Goal: Information Seeking & Learning: Learn about a topic

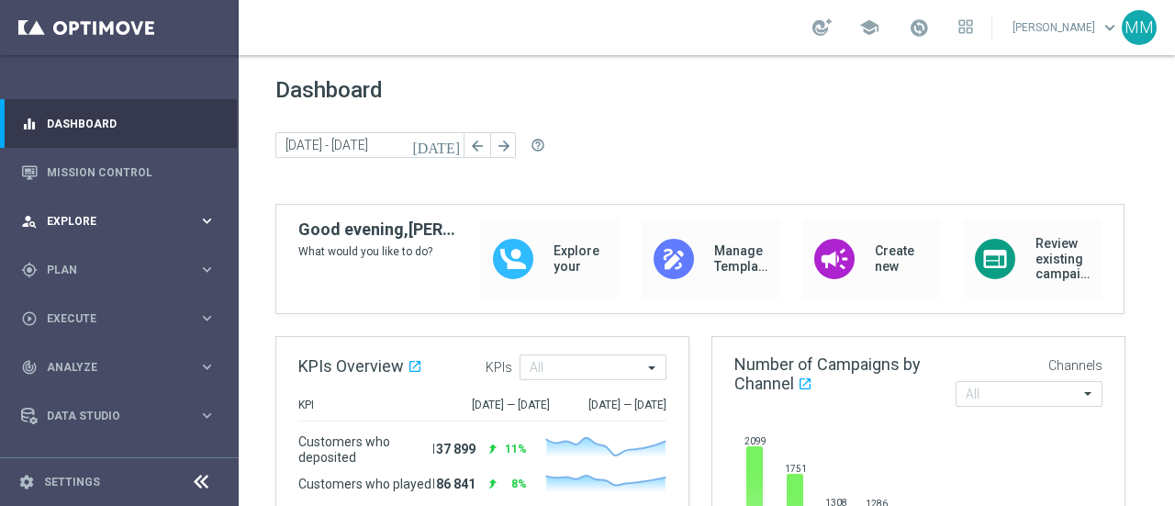
click at [118, 221] on span "Explore" at bounding box center [122, 221] width 151 height 11
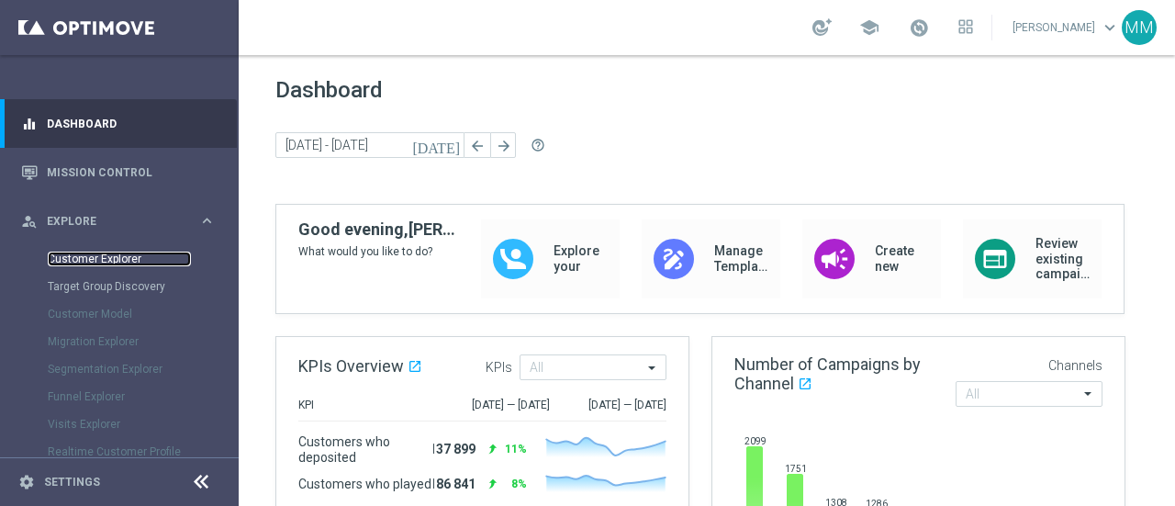
click at [125, 258] on link "Customer Explorer" at bounding box center [119, 259] width 143 height 15
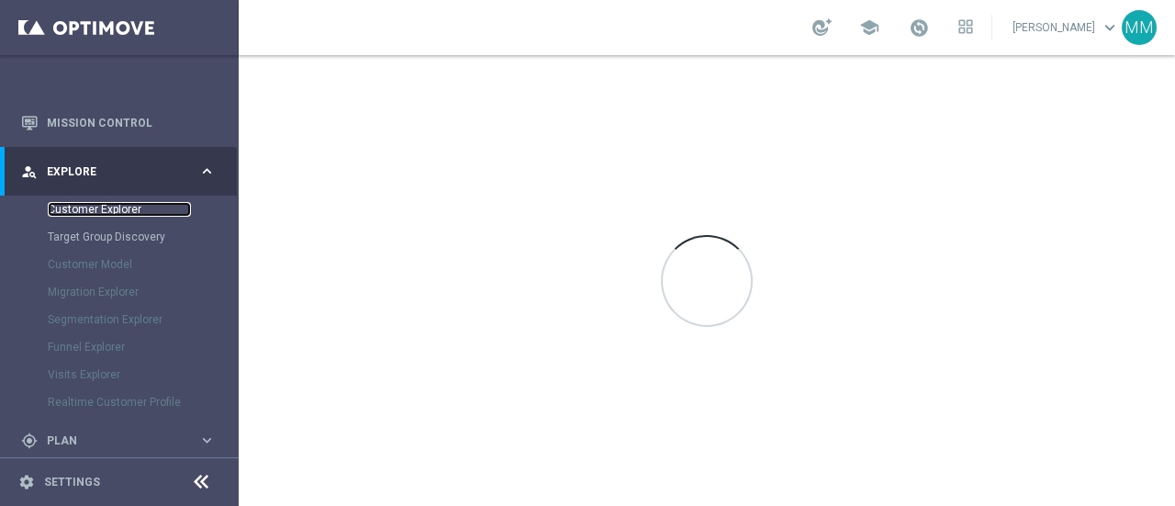
scroll to position [92, 0]
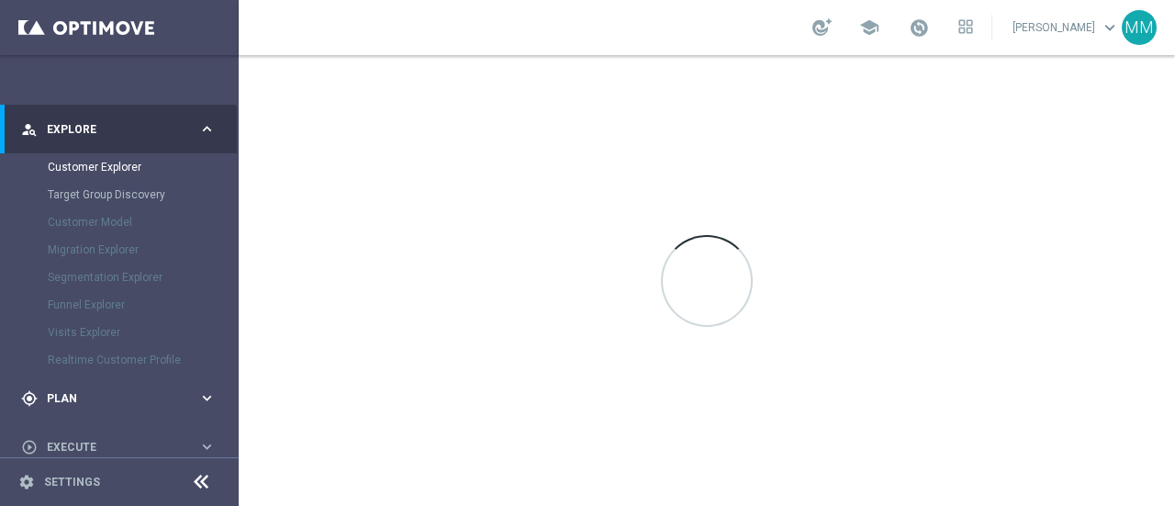
click at [95, 390] on div "gps_fixed Plan" at bounding box center [109, 398] width 177 height 17
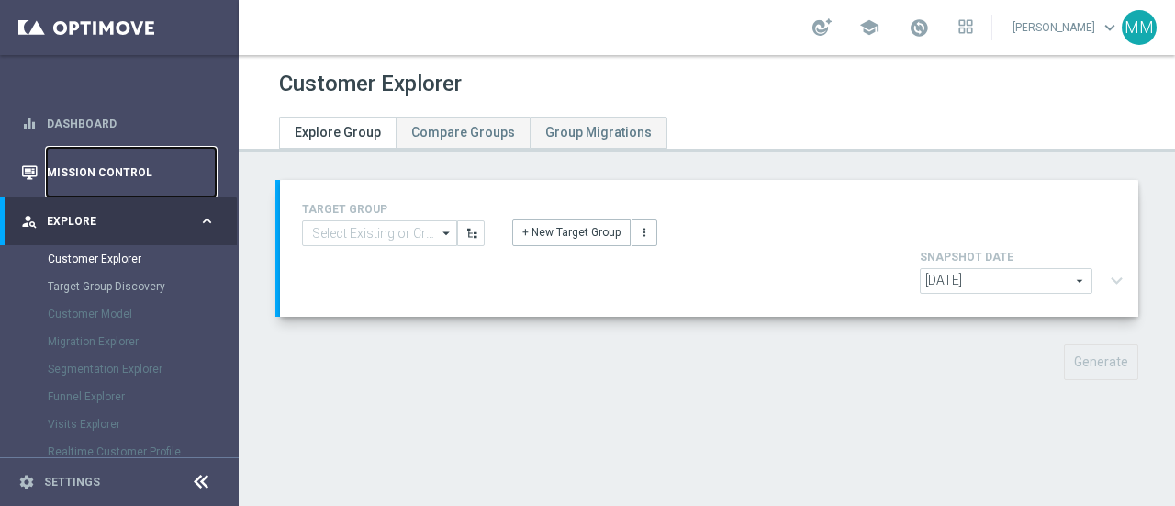
click at [92, 156] on link "Mission Control" at bounding box center [131, 172] width 169 height 49
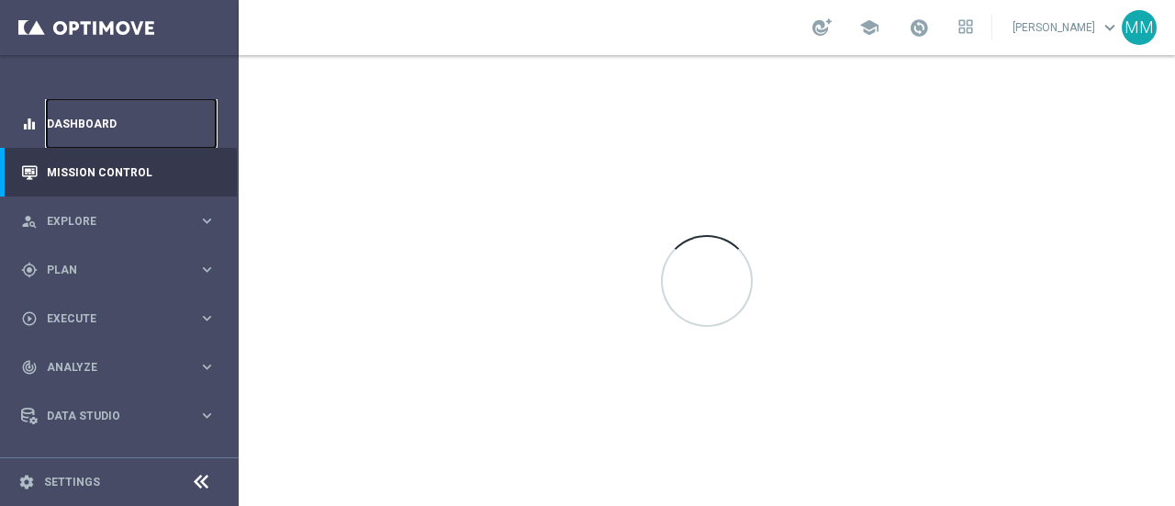
click at [98, 129] on link "Dashboard" at bounding box center [131, 123] width 169 height 49
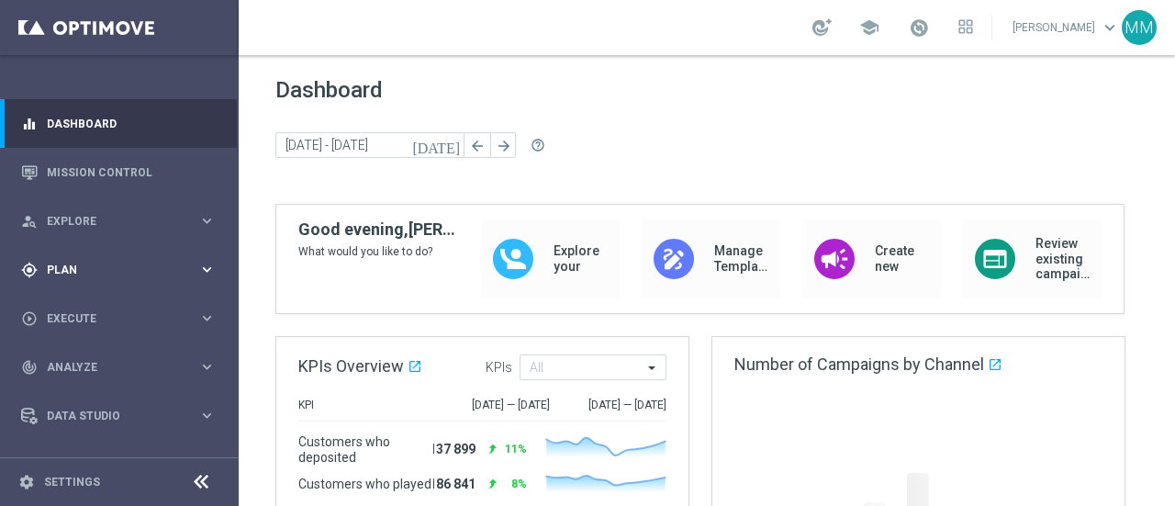
click at [90, 276] on div "gps_fixed Plan" at bounding box center [109, 270] width 177 height 17
click at [99, 303] on link "Target Groups" at bounding box center [119, 307] width 143 height 15
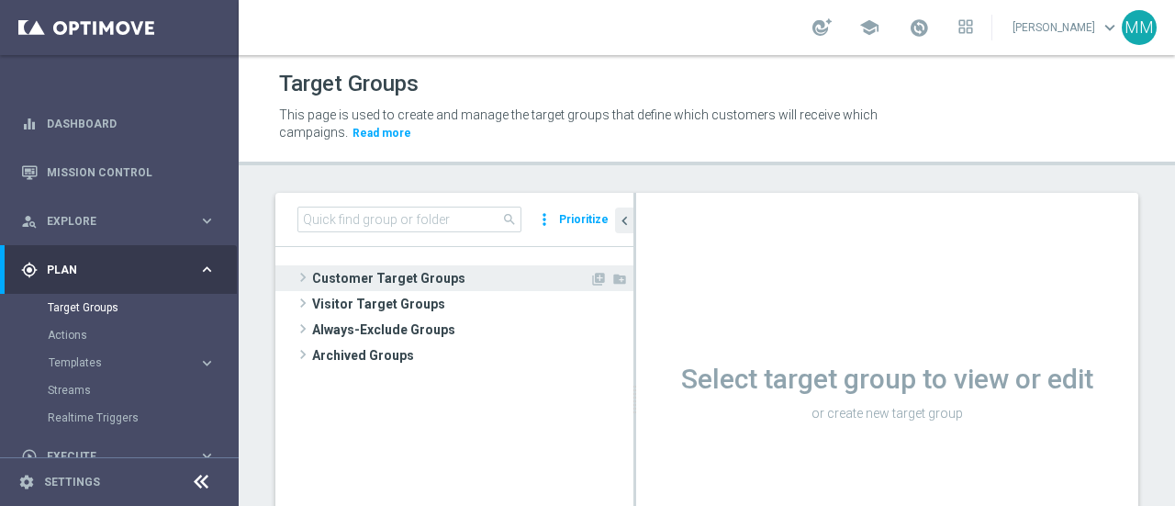
click at [366, 285] on span "Customer Target Groups" at bounding box center [450, 278] width 277 height 26
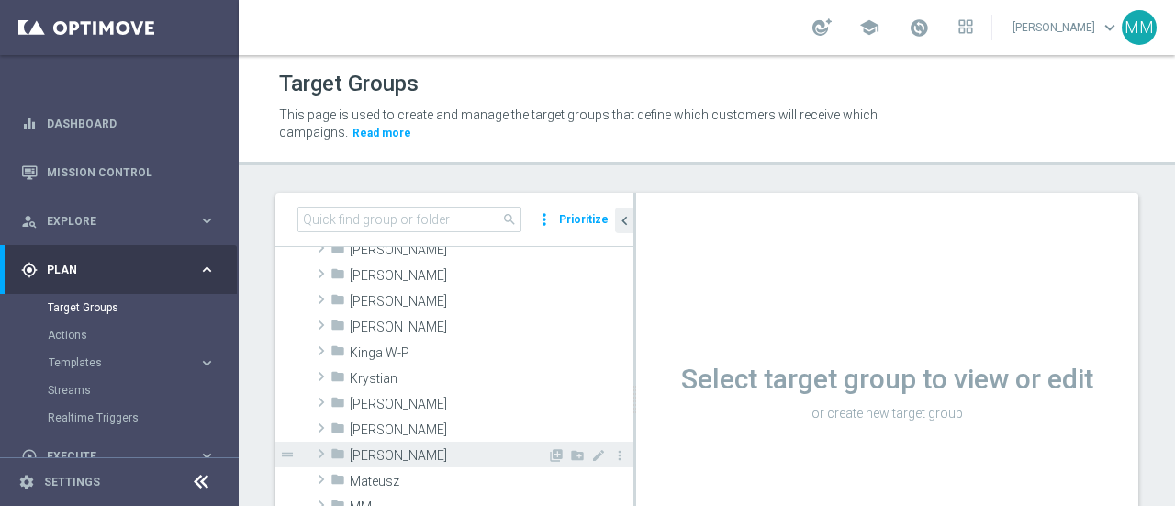
scroll to position [367, 0]
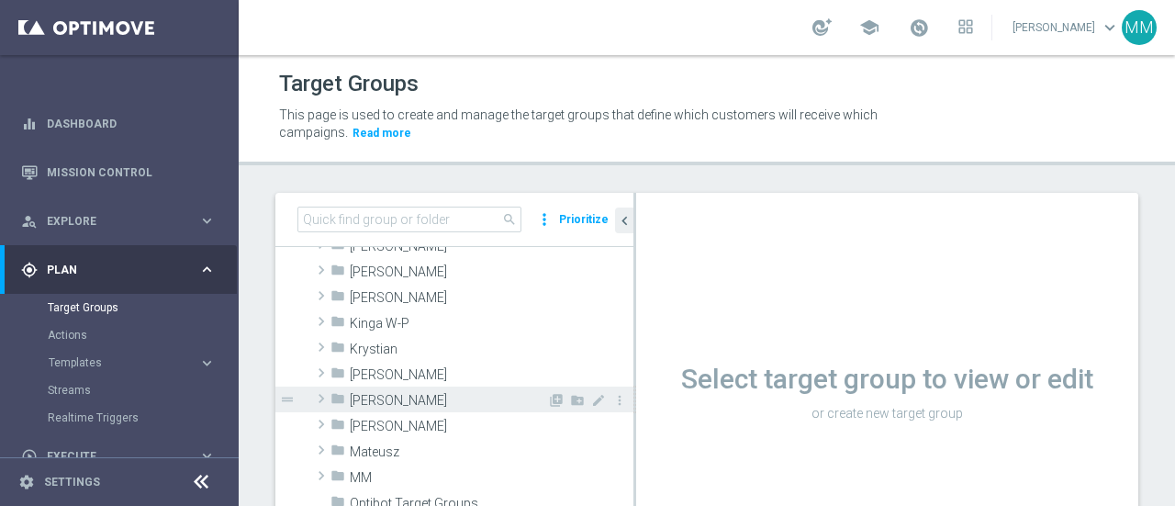
click at [366, 402] on span "[PERSON_NAME]" at bounding box center [448, 401] width 197 height 16
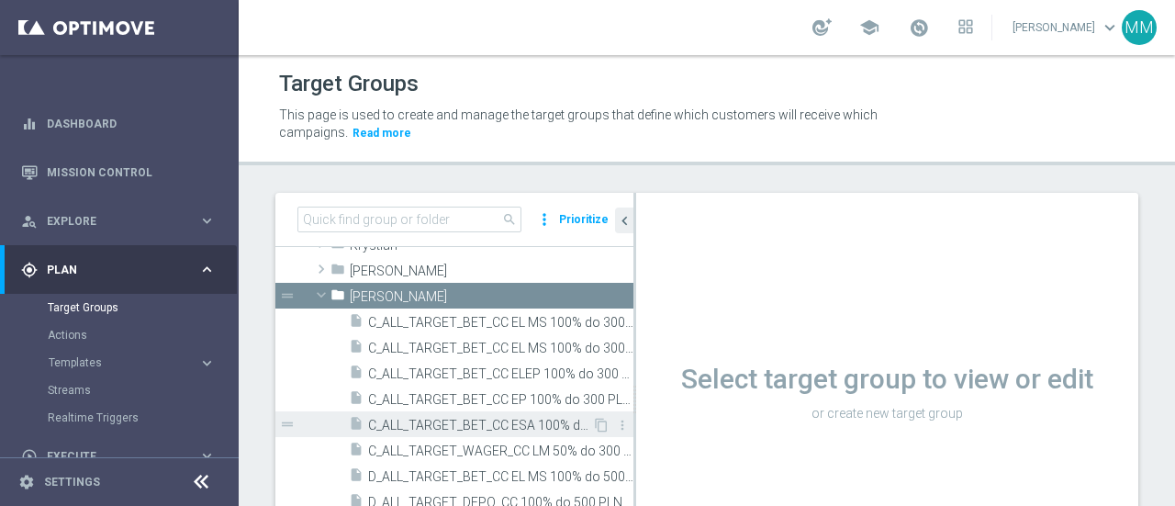
scroll to position [459, 0]
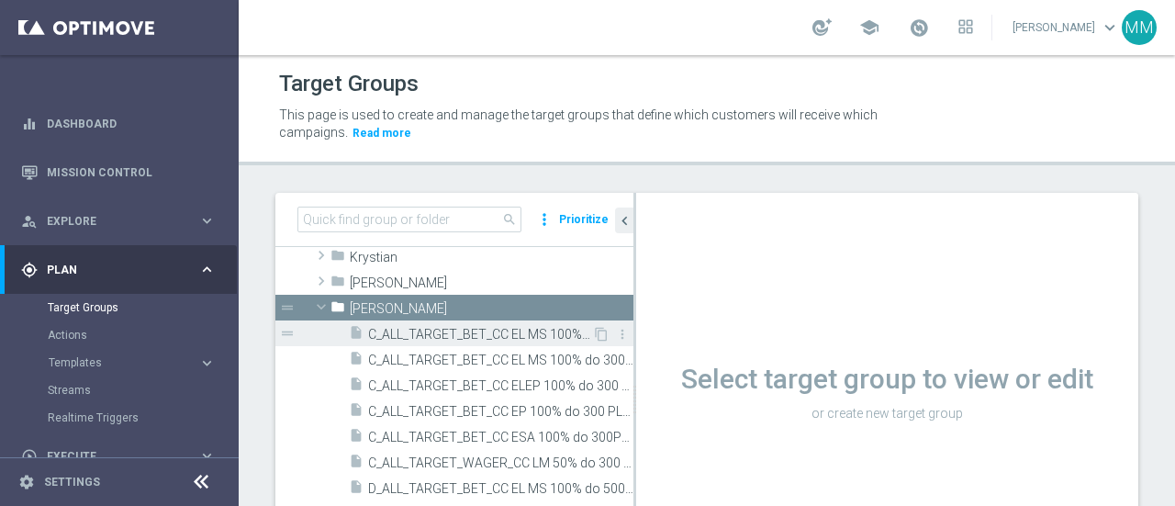
click at [445, 341] on div "insert_drive_file C_ALL_TARGET_BET_CC EL MS 100% do 300 PLN CZW SMS_020925" at bounding box center [470, 333] width 243 height 26
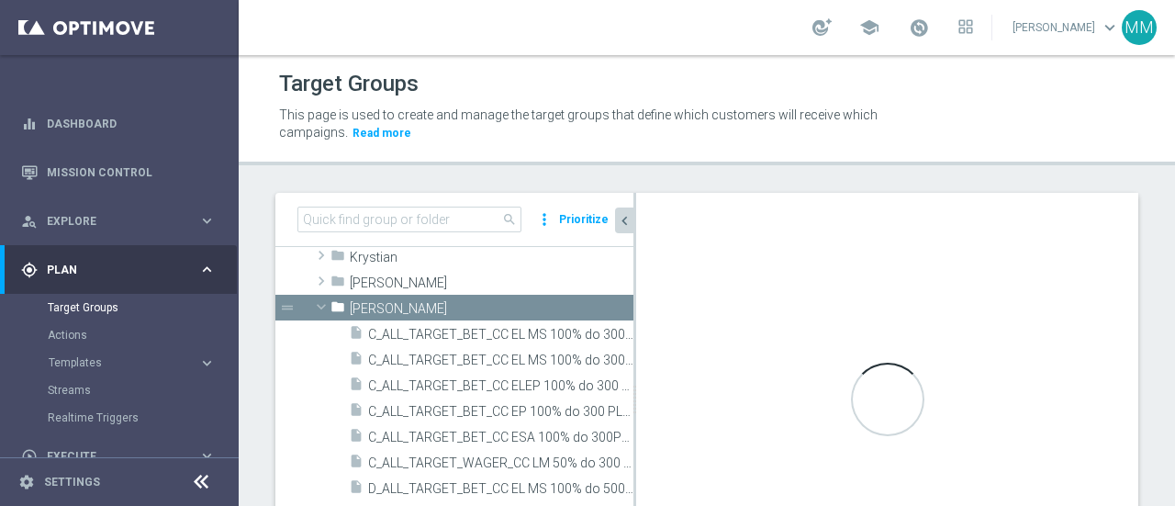
click at [628, 223] on icon "chevron_left" at bounding box center [624, 220] width 17 height 17
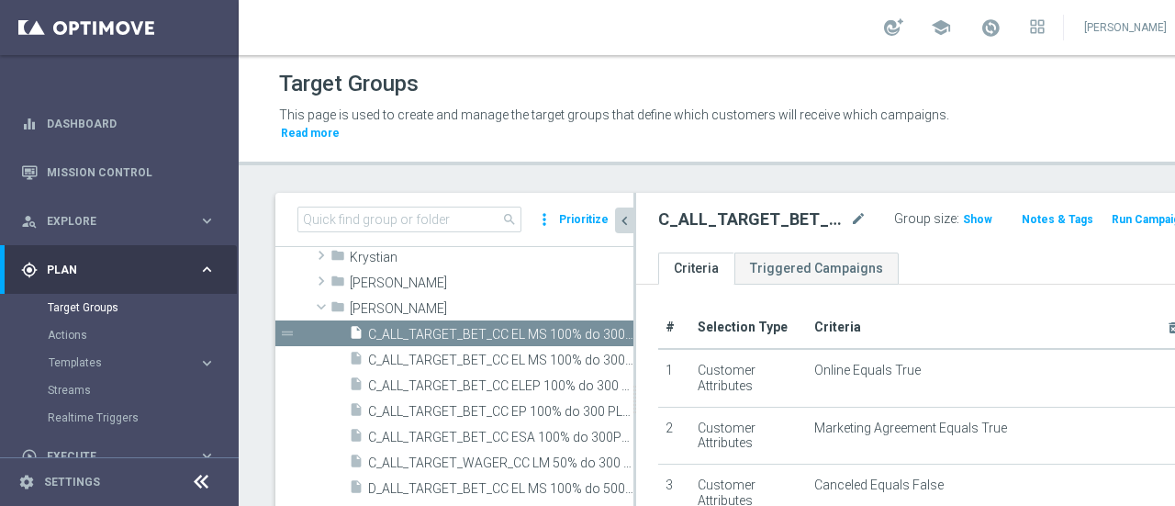
click at [633, 219] on div at bounding box center [634, 399] width 3 height 413
click at [627, 225] on icon "chevron_left" at bounding box center [624, 220] width 17 height 17
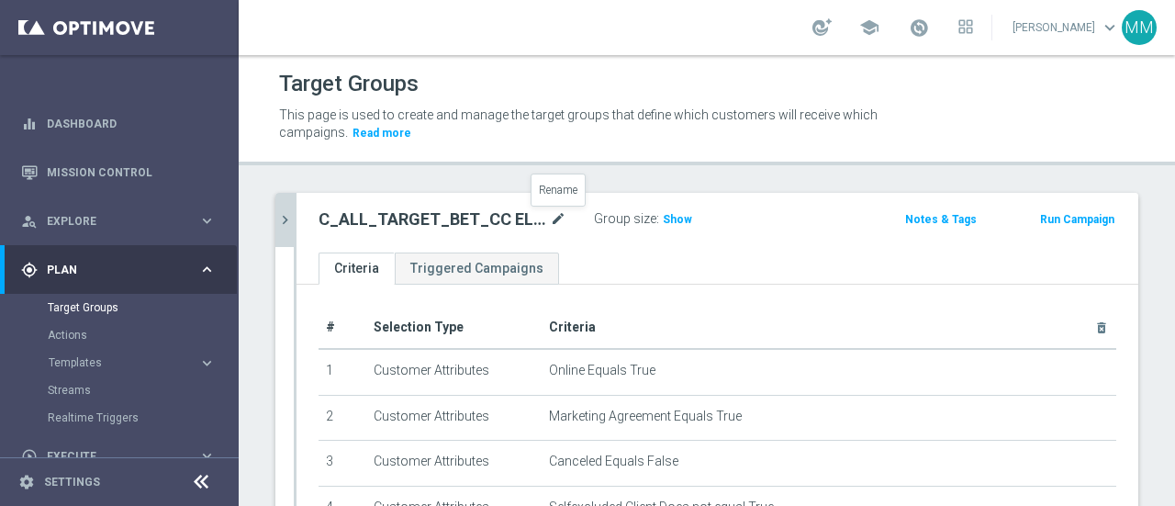
click at [562, 218] on icon "mode_edit" at bounding box center [558, 219] width 17 height 22
click at [430, 223] on input "C_ALL_TARGET_BET_CC EL MS 100% do 300 PLN CZW SMS_020925" at bounding box center [443, 221] width 248 height 26
click at [327, 218] on input "C_ALL_TARGET_BET_CC EL MS 100% do 300 PLN CZW SMS_020925" at bounding box center [443, 221] width 248 height 26
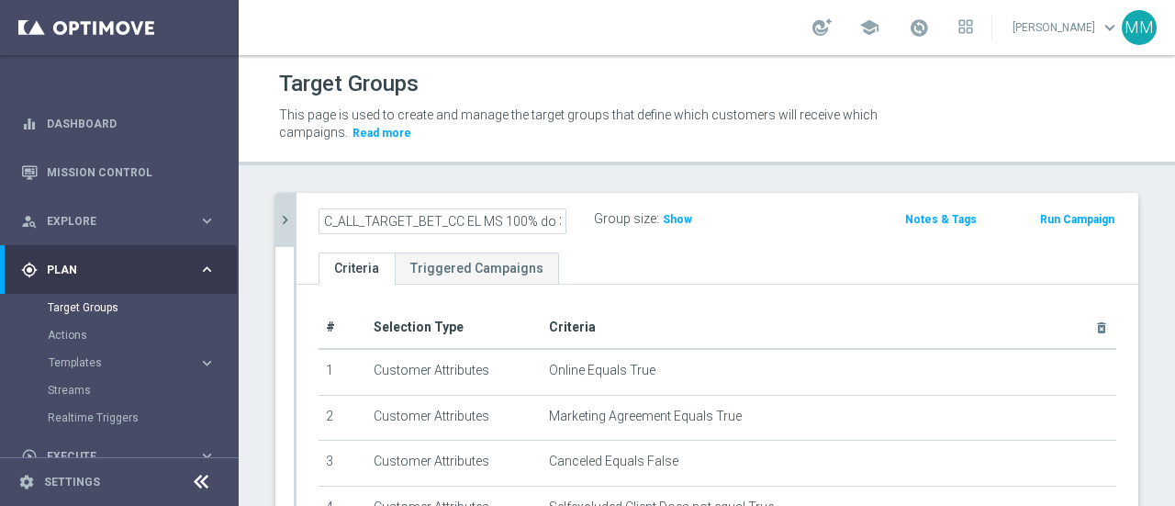
click at [324, 223] on input "C_ALL_TARGET_BET_CC EL MS 100% do 300 PLN CZW SMS_020925" at bounding box center [443, 221] width 248 height 26
drag, startPoint x: 354, startPoint y: 225, endPoint x: 337, endPoint y: 227, distance: 17.5
click at [337, 227] on input "C_ALL_TARGET_BET_CC EL MS 100% do 300 PLN CZW SMS_020925" at bounding box center [443, 221] width 248 height 26
drag, startPoint x: 398, startPoint y: 223, endPoint x: 420, endPoint y: 222, distance: 21.1
click at [380, 221] on input "C_ALL_TARGET_BET_CC EL MS 100% do 300 PLN CZW SMS_020925" at bounding box center [443, 221] width 248 height 26
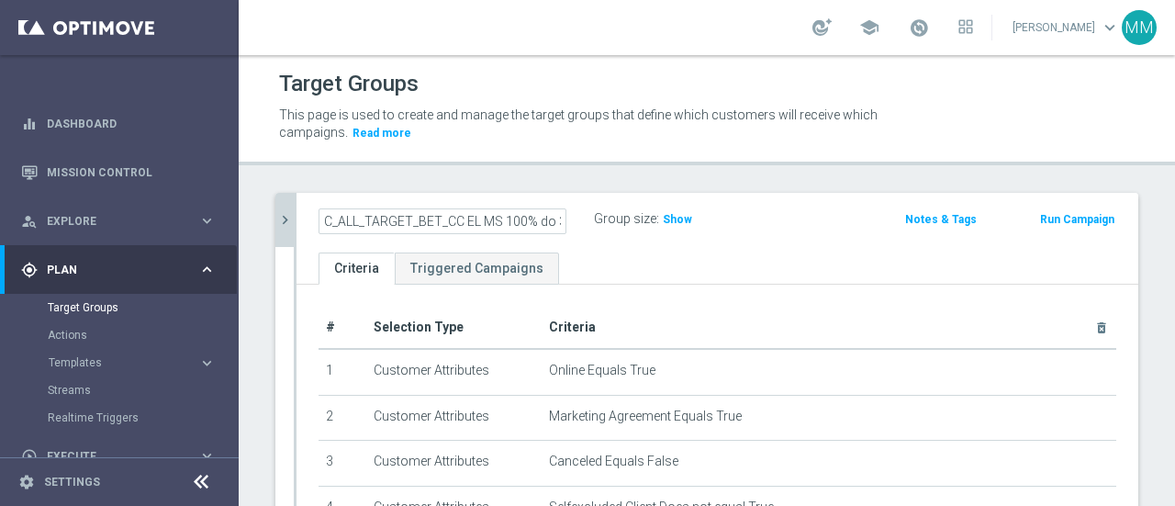
drag, startPoint x: 439, startPoint y: 219, endPoint x: 416, endPoint y: 220, distance: 23.0
click at [416, 220] on input "C_ALL_TARGET_BET_CC EL MS 100% do 300 PLN CZW SMS_020925" at bounding box center [443, 221] width 248 height 26
click at [459, 221] on input "C_ALL_TARGET_BET_CC EL MS 100% do 300 PLN CZW SMS_020925" at bounding box center [443, 221] width 248 height 26
click at [468, 219] on input "C_ALL_TARGET_BET_CC EL MS 100% do 300 PLN CZW SMS_020925" at bounding box center [443, 221] width 248 height 26
click at [534, 224] on input "C_ALL_TARGET_BET_CC EL MS 100% do 300 PLN CZW SMS_020925" at bounding box center [443, 221] width 248 height 26
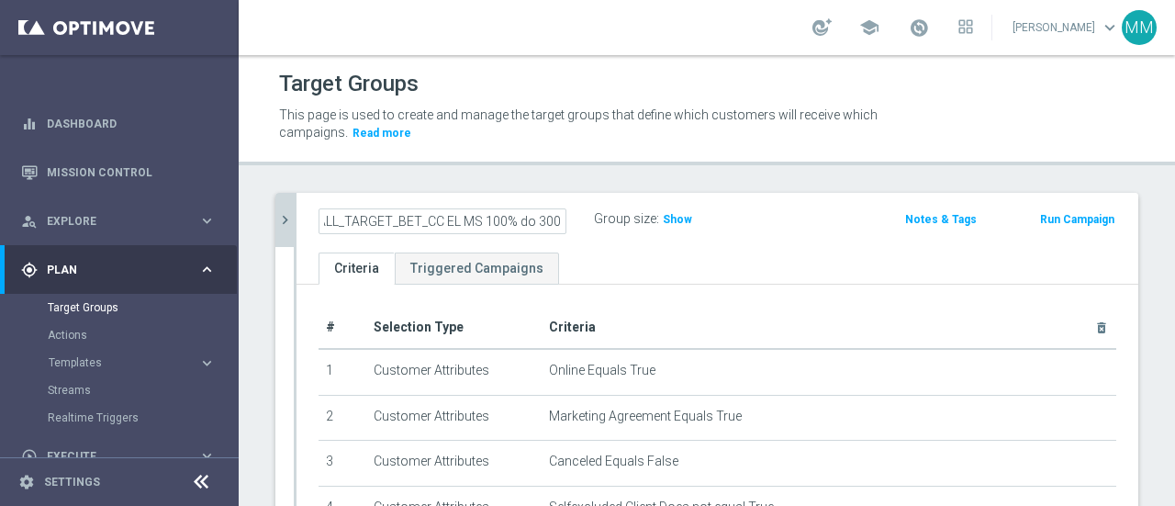
scroll to position [0, 28]
click at [443, 225] on h2 "C_ALL_TARGET_BET_CC EL MS 100% do 300 PLN CZW SMS_020925" at bounding box center [433, 219] width 228 height 22
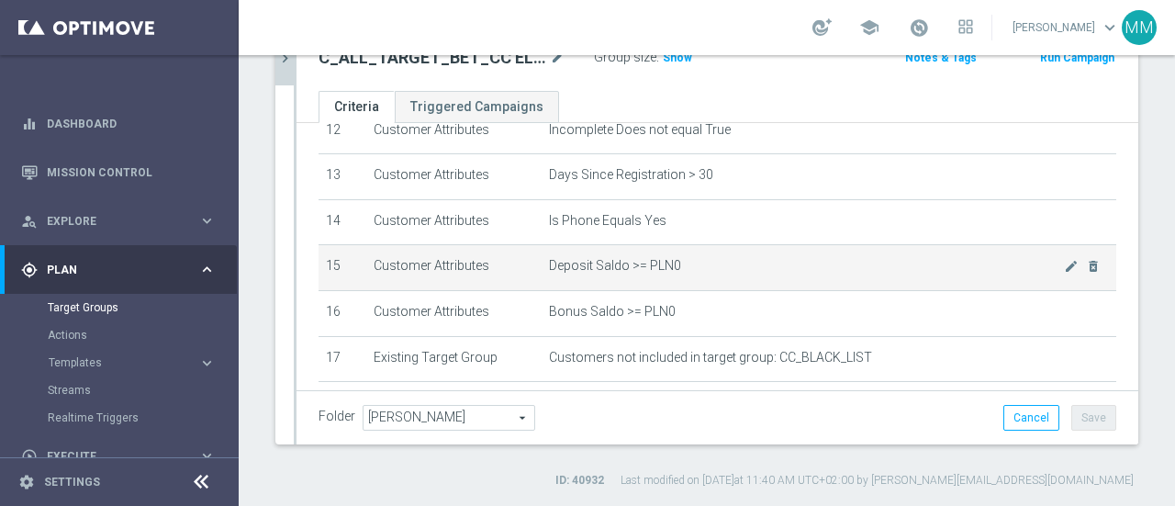
scroll to position [574, 0]
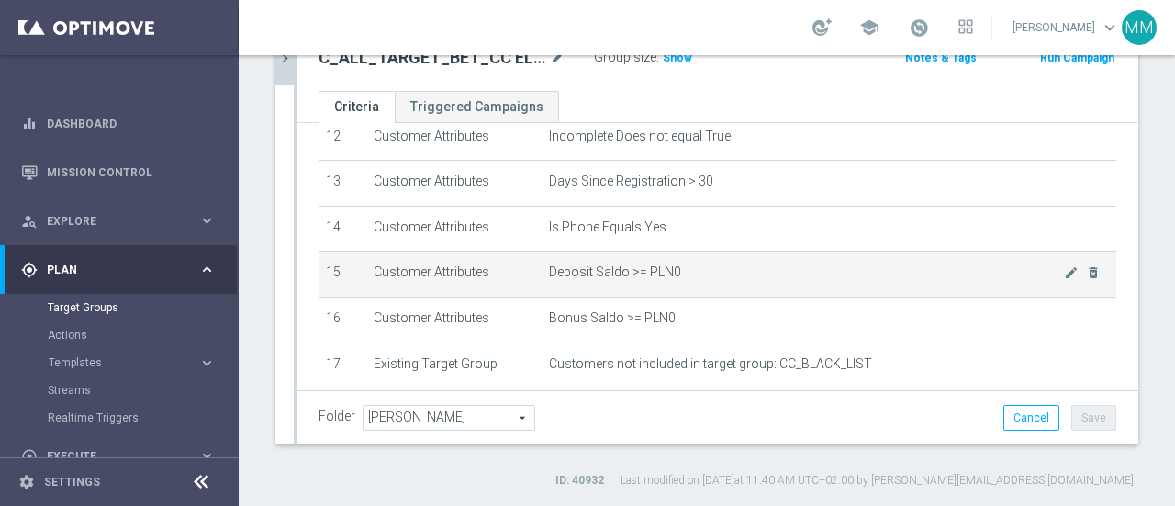
drag, startPoint x: 374, startPoint y: 263, endPoint x: 450, endPoint y: 267, distance: 76.3
click at [448, 267] on td "Customer Attributes" at bounding box center [453, 275] width 175 height 46
drag, startPoint x: 617, startPoint y: 263, endPoint x: 667, endPoint y: 268, distance: 50.7
click at [667, 268] on span "Deposit Saldo >= PLN0" at bounding box center [806, 272] width 515 height 16
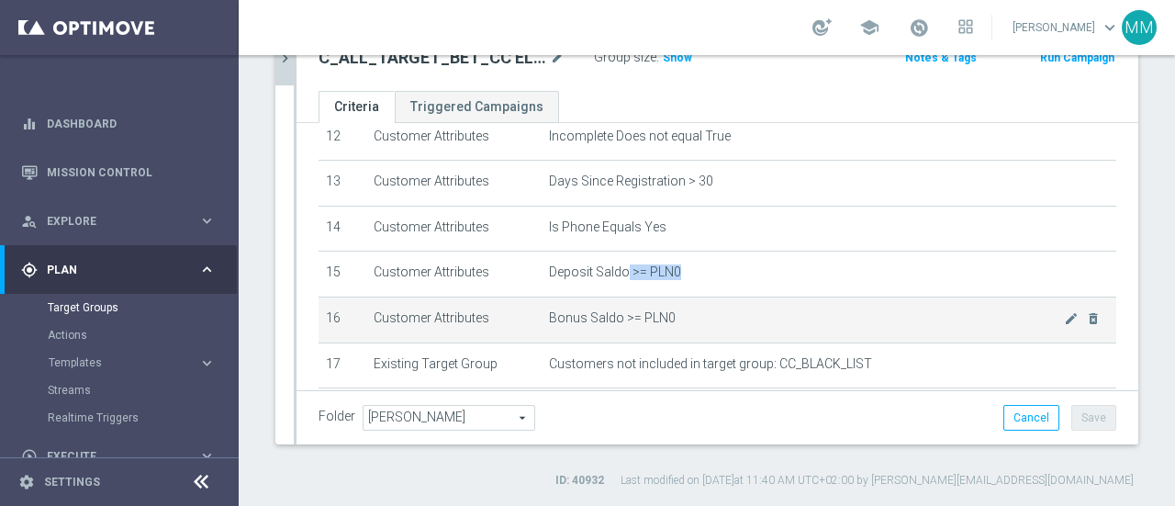
drag, startPoint x: 531, startPoint y: 295, endPoint x: 716, endPoint y: 325, distance: 187.9
click at [664, 314] on tr "16 Customer Attributes Bonus Saldo >= PLN0 mode_edit delete_forever" at bounding box center [718, 320] width 798 height 46
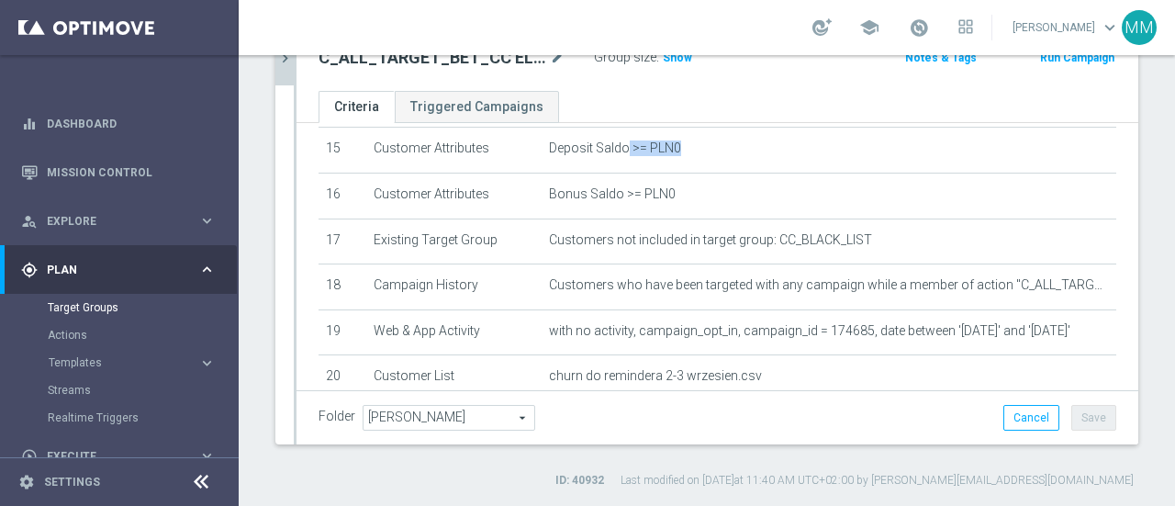
scroll to position [710, 0]
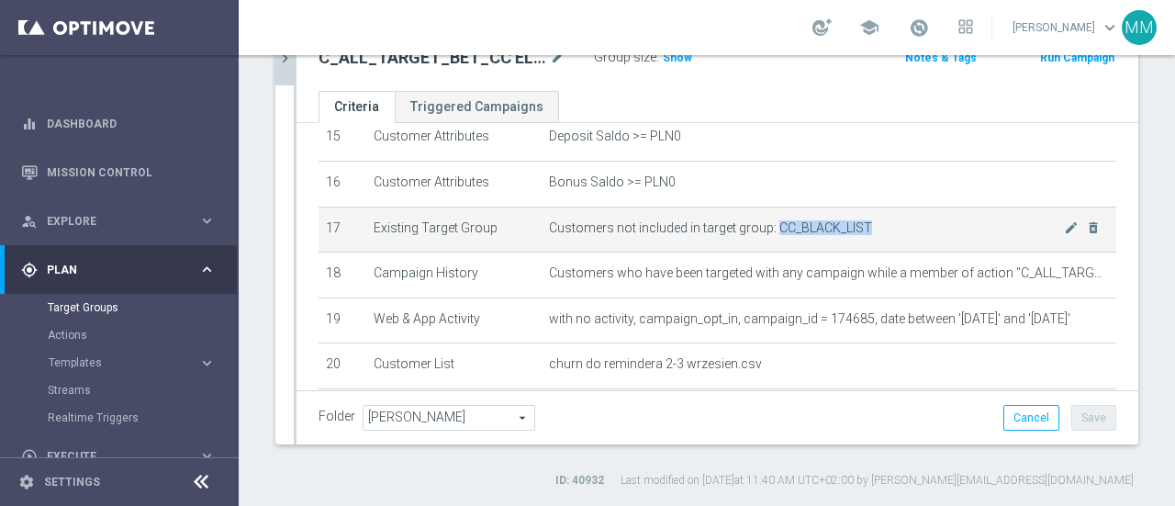
drag, startPoint x: 860, startPoint y: 215, endPoint x: 768, endPoint y: 214, distance: 91.8
click at [768, 220] on span "Customers not included in target group: CC_BLACK_LIST" at bounding box center [806, 228] width 515 height 16
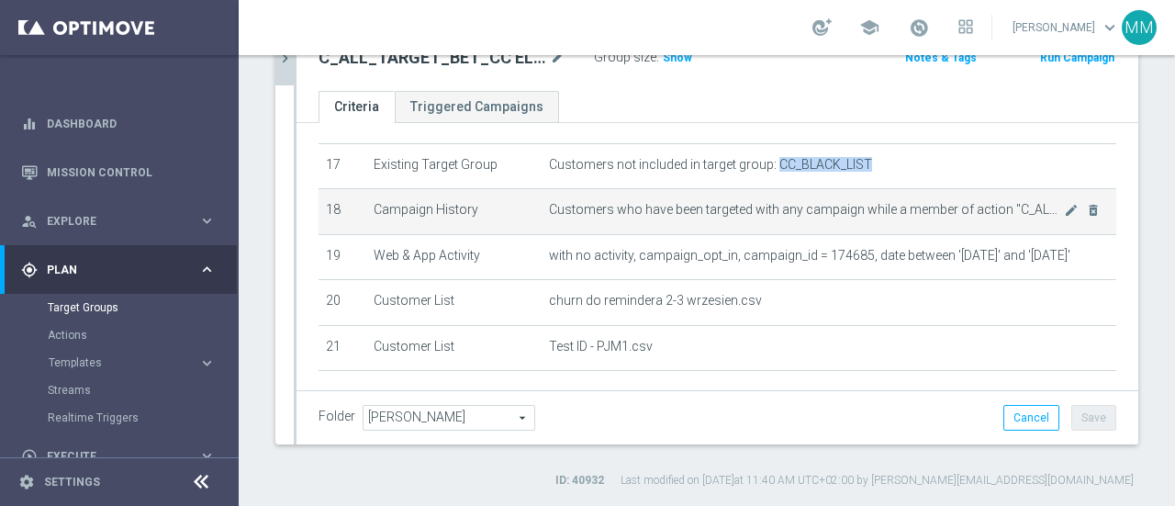
scroll to position [801, 0]
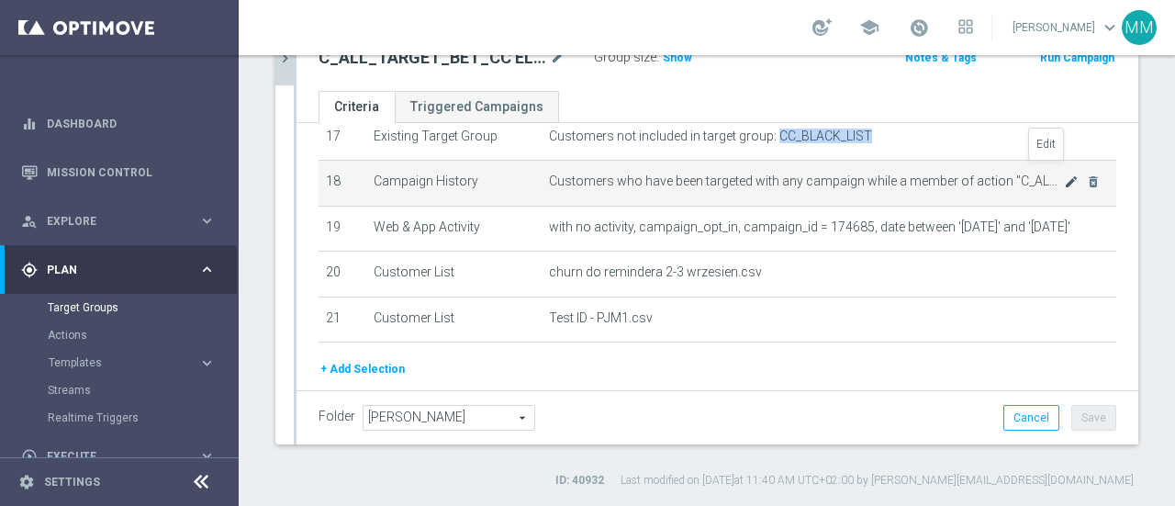
click at [1064, 174] on icon "mode_edit" at bounding box center [1071, 181] width 15 height 15
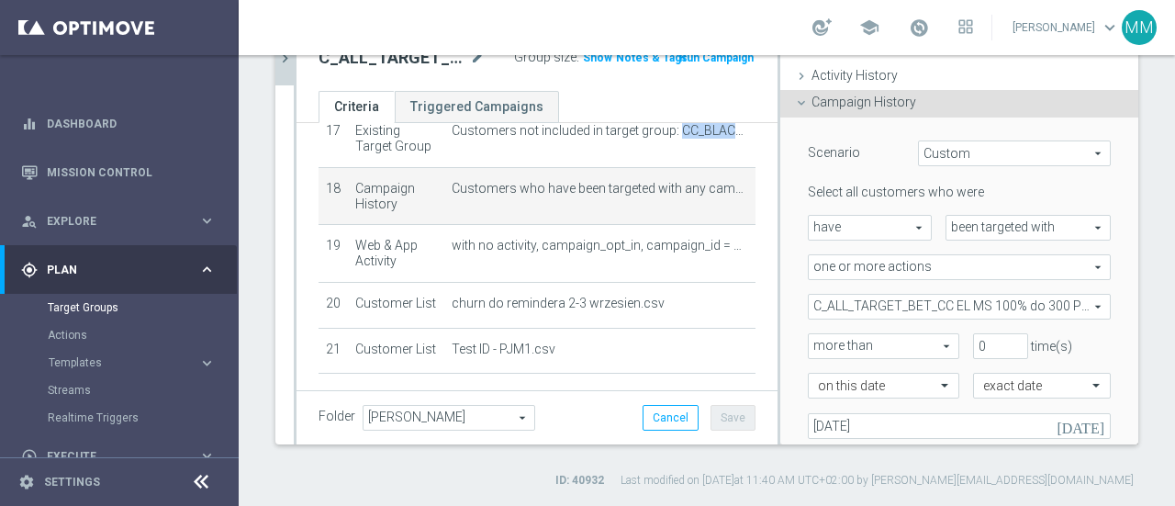
scroll to position [184, 0]
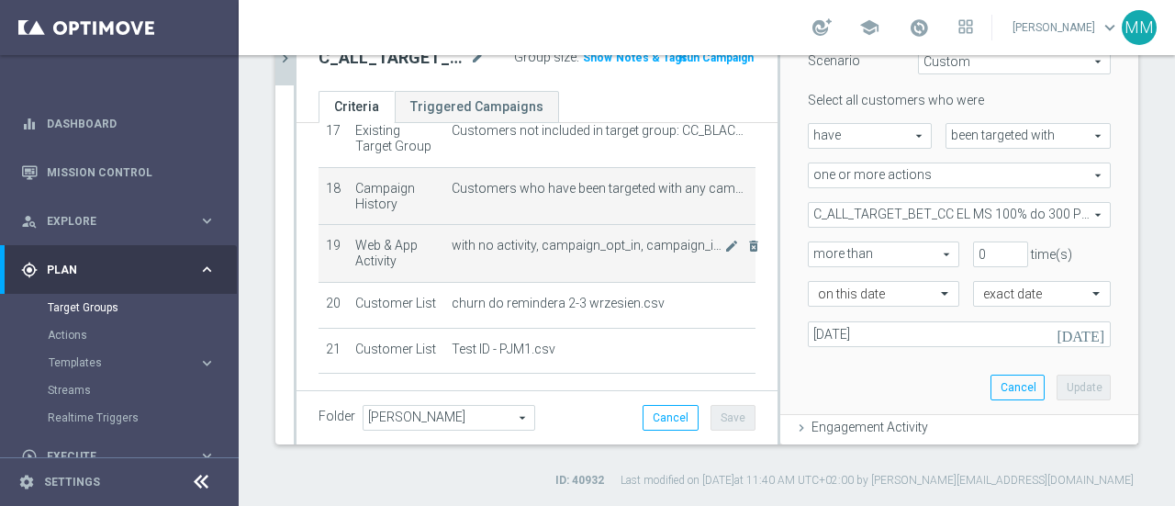
click at [557, 247] on td "with no activity, campaign_opt_in, campaign_id = 174685, date between '[DATE]' …" at bounding box center [599, 254] width 311 height 58
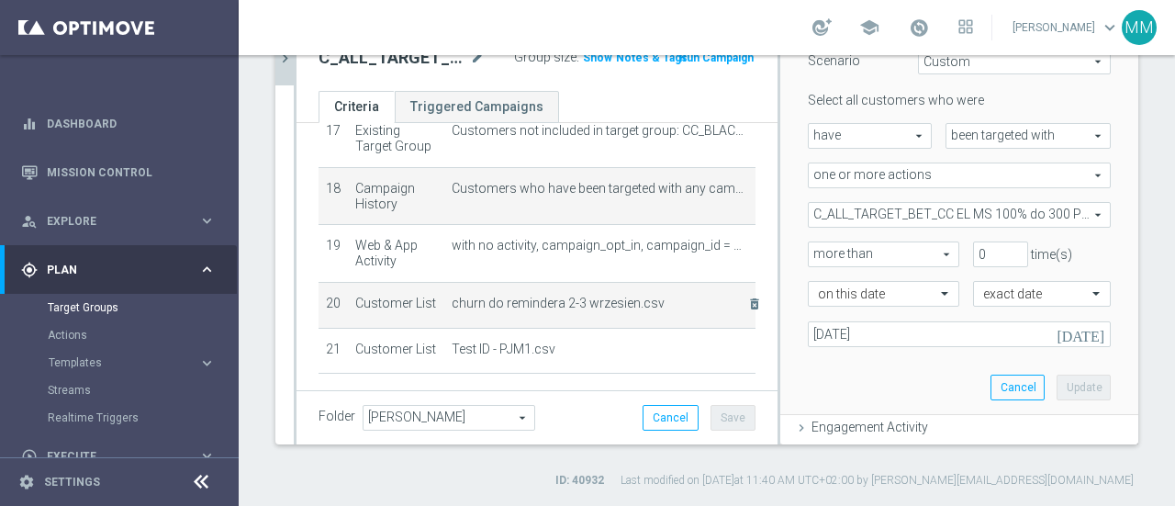
click at [540, 302] on span "churn do remindera 2-3 wrzesien.csv" at bounding box center [588, 304] width 273 height 16
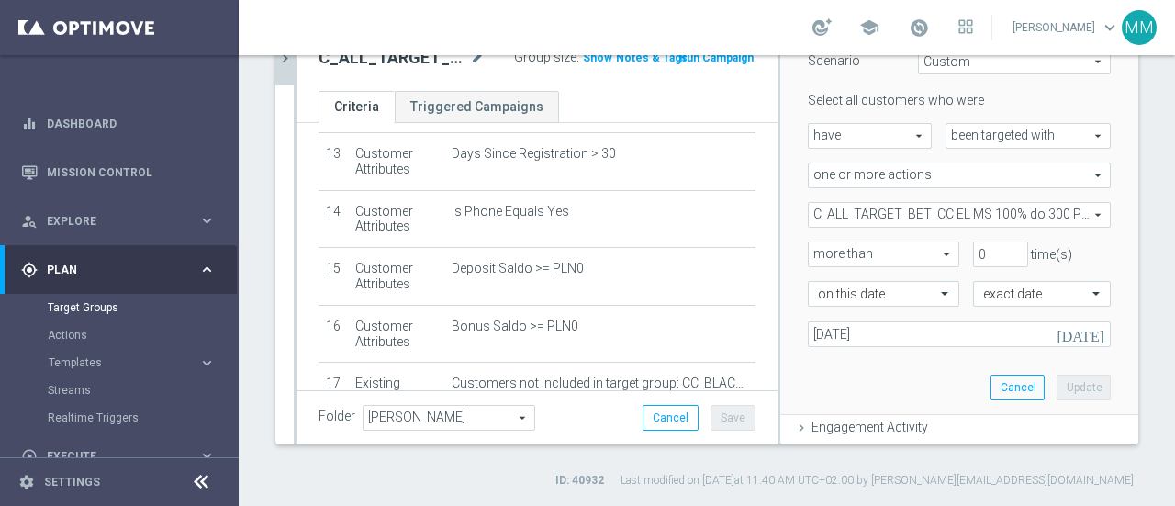
scroll to position [760, 0]
click at [140, 174] on link "Mission Control" at bounding box center [131, 172] width 169 height 49
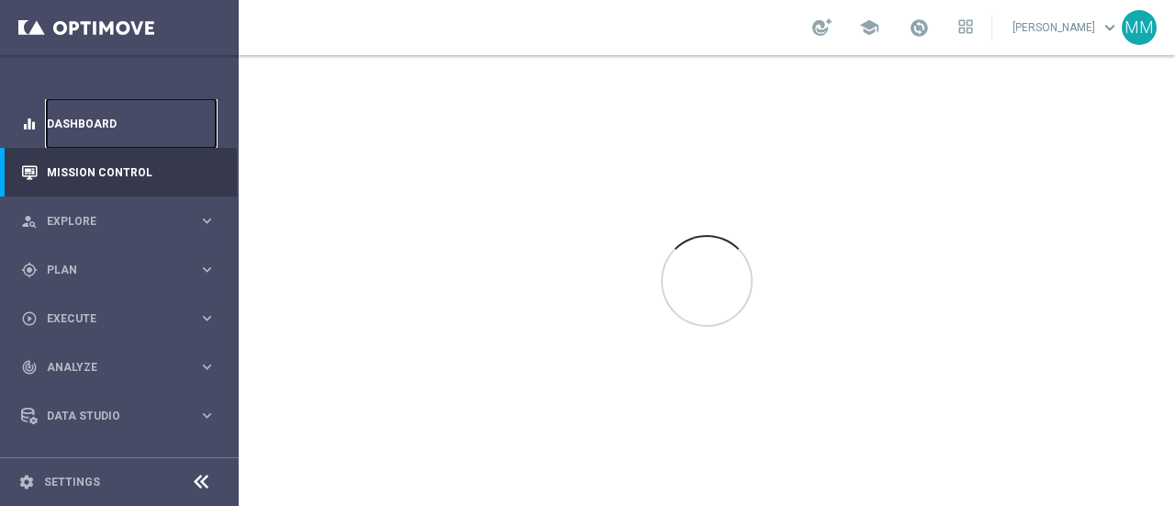
click at [124, 128] on link "Dashboard" at bounding box center [131, 123] width 169 height 49
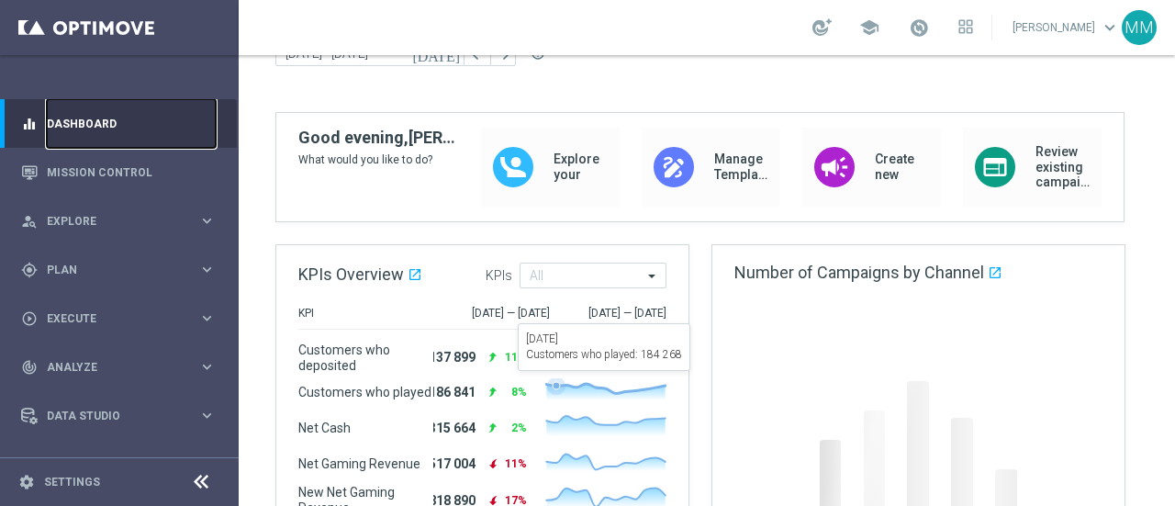
scroll to position [184, 0]
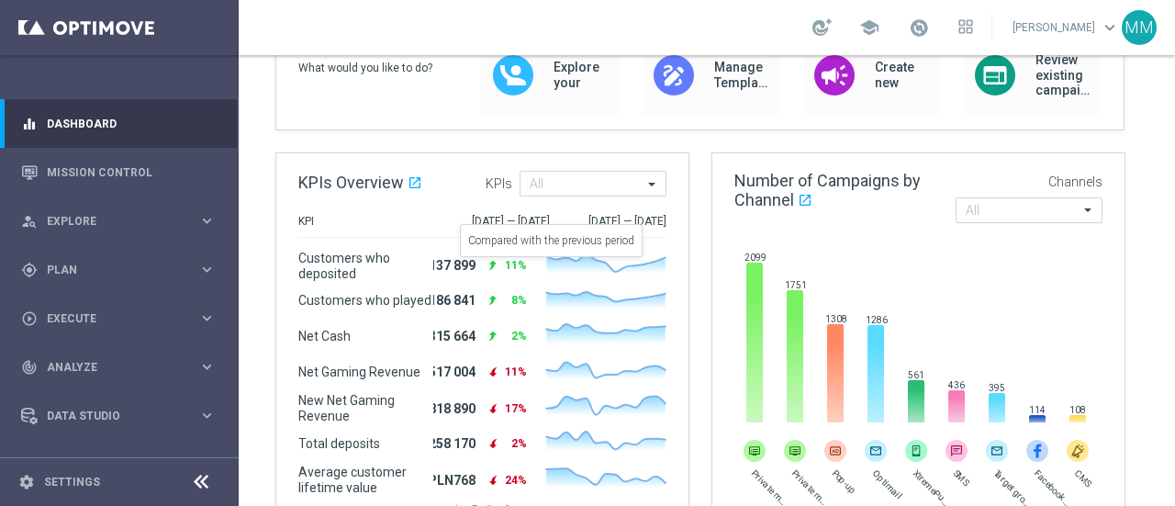
drag, startPoint x: 473, startPoint y: 262, endPoint x: 532, endPoint y: 269, distance: 60.1
click at [526, 269] on div "137 899 reply 11%" at bounding box center [479, 265] width 93 height 19
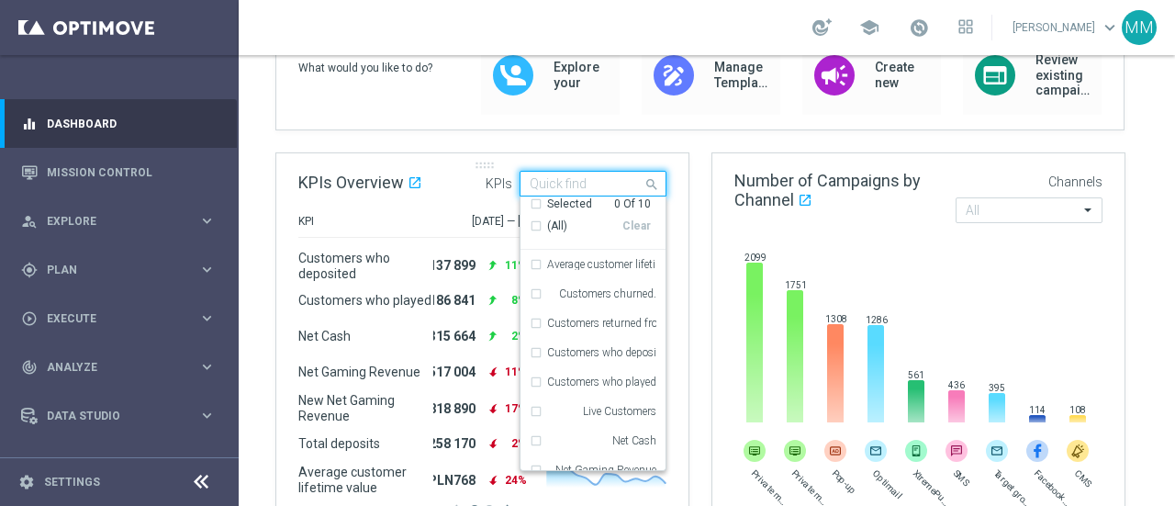
click at [649, 192] on div "Quick find" at bounding box center [593, 184] width 147 height 26
click at [354, 215] on div "KPI" at bounding box center [365, 222] width 135 height 16
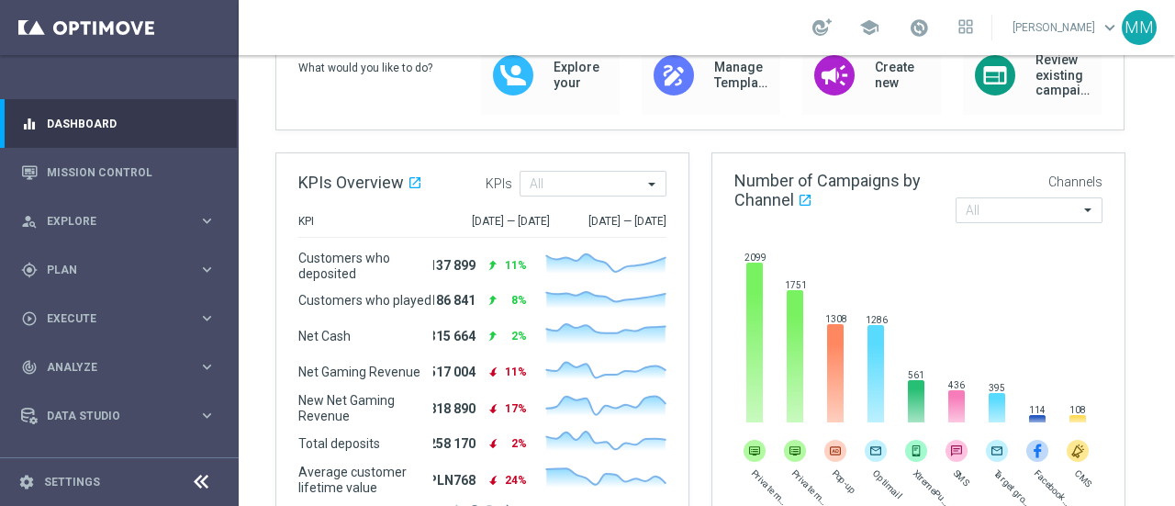
click at [618, 223] on div "[DATE] — [DATE]" at bounding box center [608, 222] width 117 height 16
click at [670, 224] on div "KPI [DATE] — [DATE] [DATE] — [DATE] Customers who deposited 137 899 reply 11% C…" at bounding box center [482, 370] width 412 height 312
click at [653, 218] on div "[DATE] — [DATE]" at bounding box center [608, 222] width 117 height 16
click at [621, 217] on div "[DATE] — [DATE]" at bounding box center [608, 222] width 117 height 16
drag, startPoint x: 567, startPoint y: 219, endPoint x: 606, endPoint y: 225, distance: 38.9
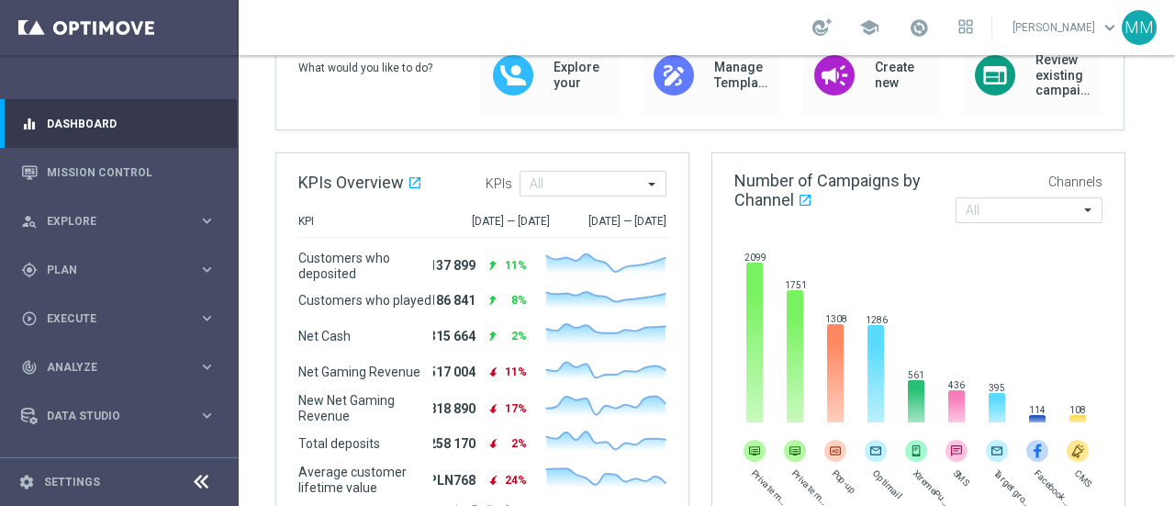
click at [606, 225] on div "[DATE] — [DATE]" at bounding box center [608, 222] width 117 height 16
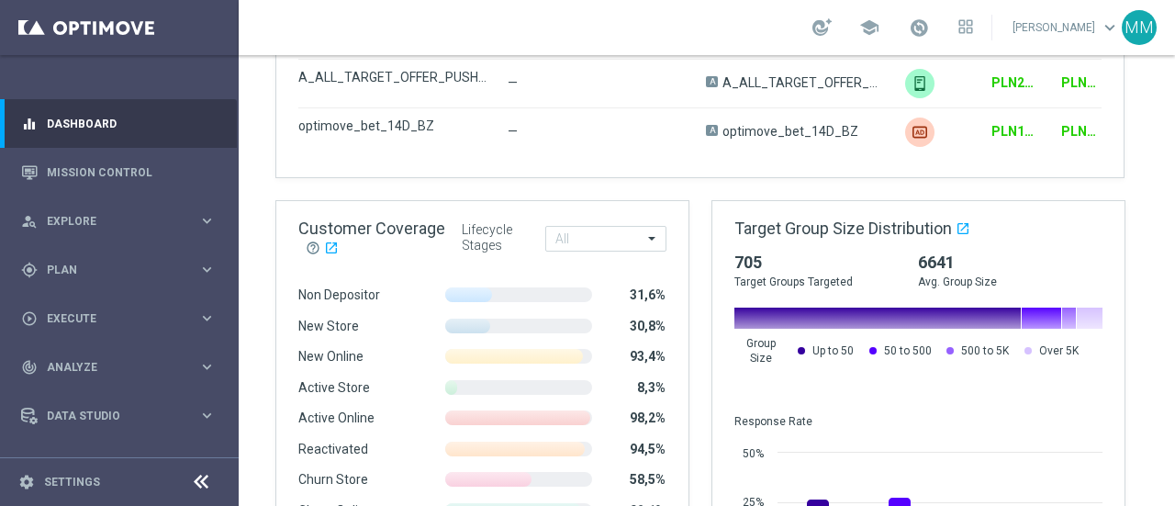
scroll to position [1285, 0]
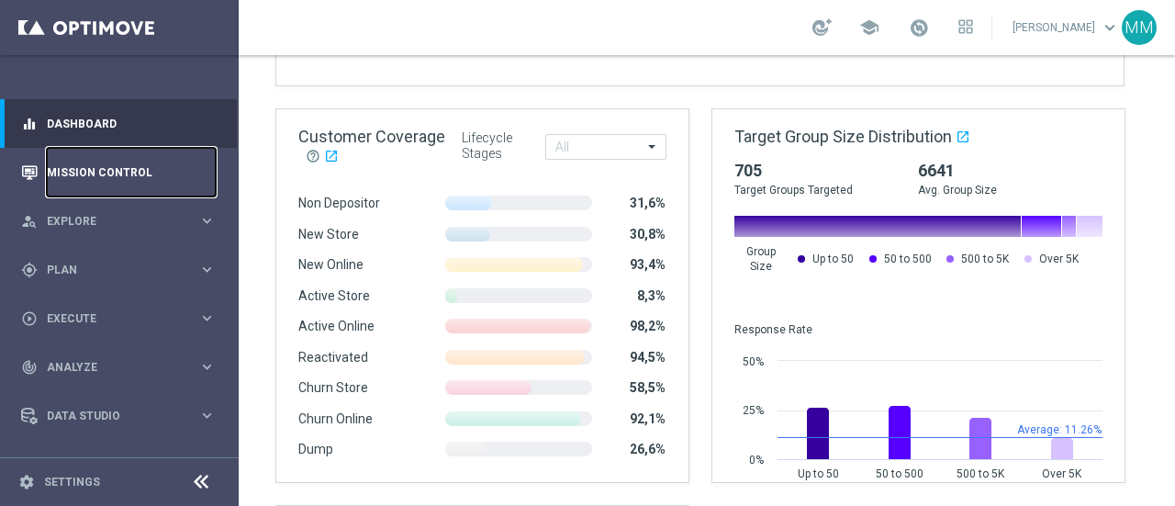
click at [125, 176] on link "Mission Control" at bounding box center [131, 172] width 169 height 49
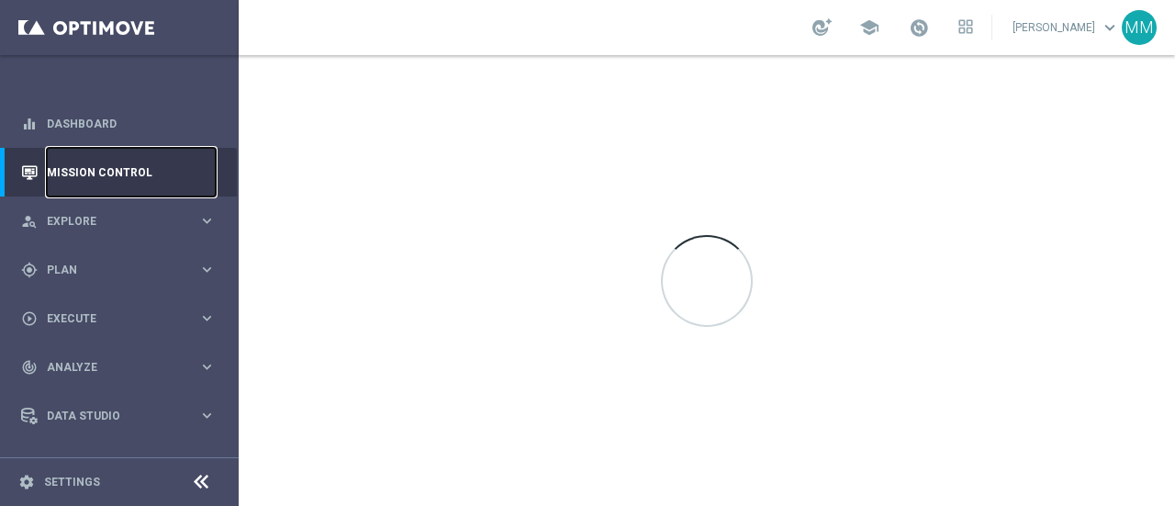
scroll to position [0, 0]
click at [125, 218] on span "Explore" at bounding box center [122, 221] width 151 height 11
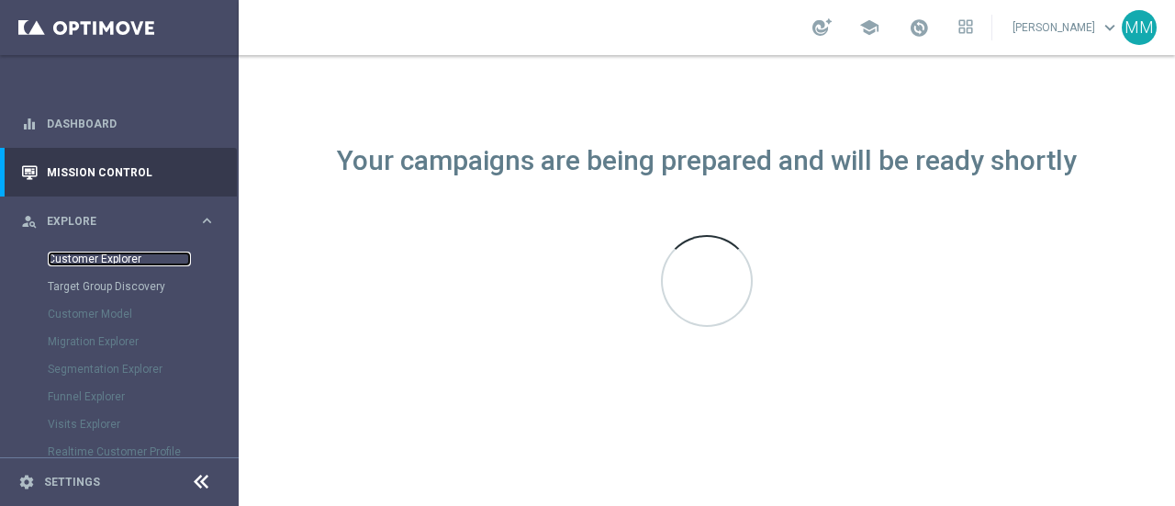
click at [108, 262] on link "Customer Explorer" at bounding box center [119, 259] width 143 height 15
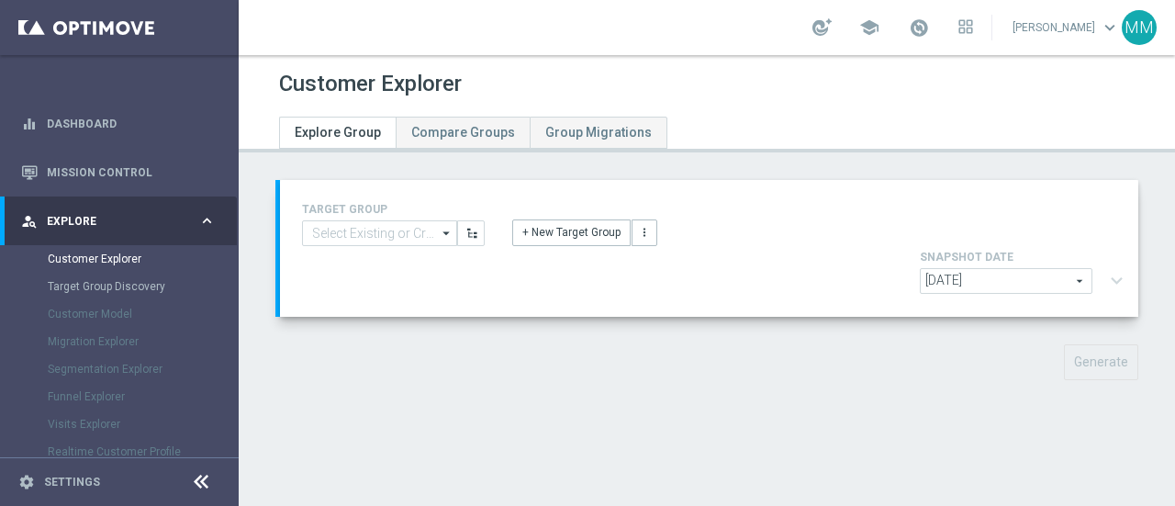
click at [118, 249] on div "Customer Explorer" at bounding box center [142, 259] width 189 height 28
click at [117, 261] on link "Customer Explorer" at bounding box center [119, 259] width 143 height 15
click at [452, 140] on link "Compare Groups" at bounding box center [463, 133] width 134 height 32
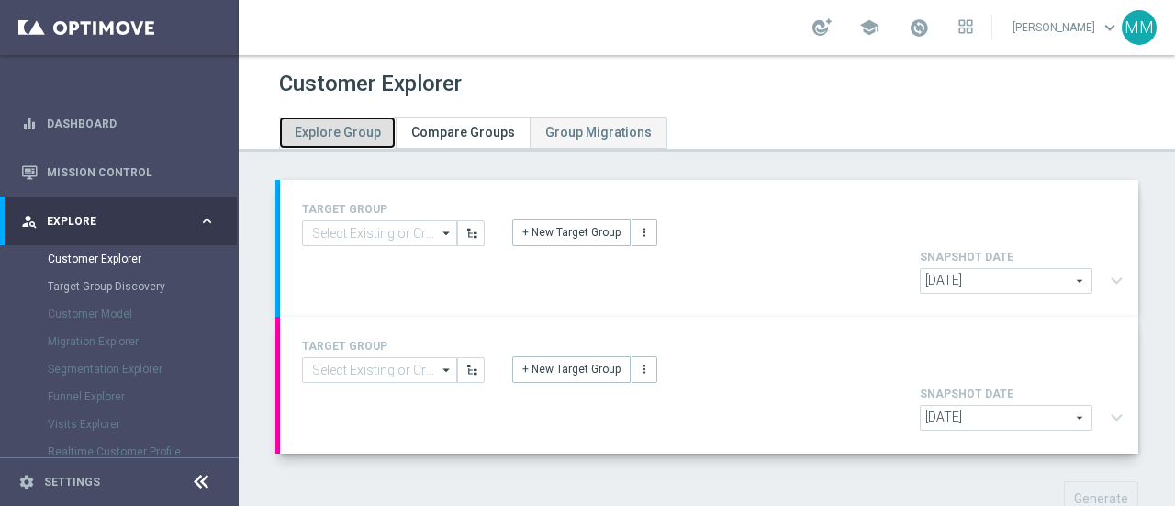
click at [331, 128] on span "Explore Group" at bounding box center [338, 132] width 86 height 15
